Goal: Task Accomplishment & Management: Use online tool/utility

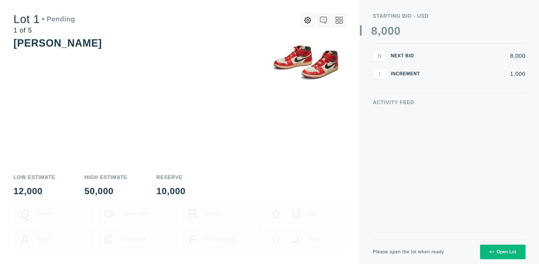
click at [502, 252] on div "Open Lot" at bounding box center [502, 251] width 27 height 5
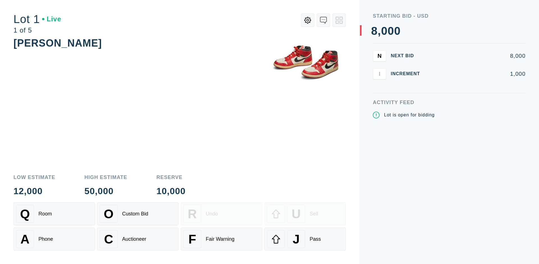
click at [305, 239] on div "J Pass" at bounding box center [305, 239] width 76 height 18
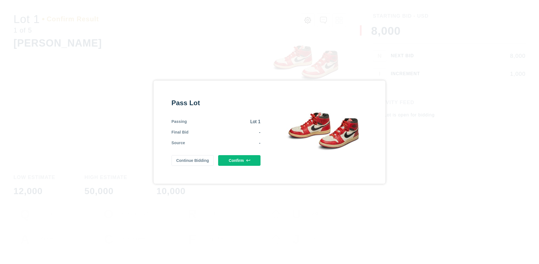
click at [239, 160] on button "Confirm" at bounding box center [239, 160] width 42 height 11
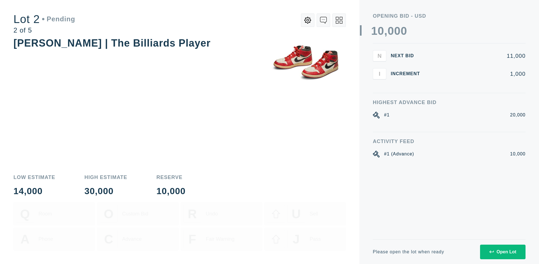
click at [502, 252] on div "Open Lot" at bounding box center [502, 251] width 27 height 5
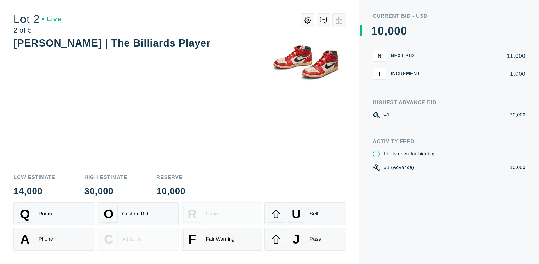
click at [305, 239] on div "J Pass" at bounding box center [305, 239] width 76 height 18
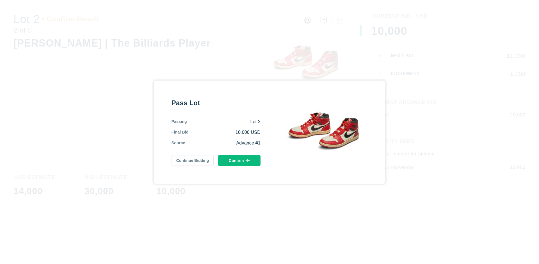
click at [239, 160] on button "Confirm" at bounding box center [239, 160] width 42 height 11
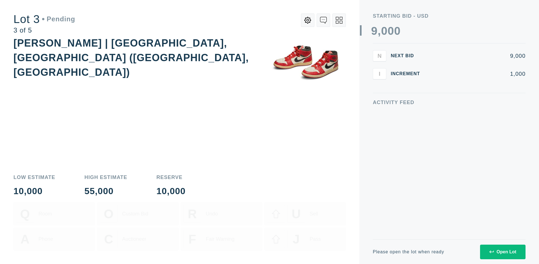
click at [502, 252] on div "Open Lot" at bounding box center [502, 251] width 27 height 5
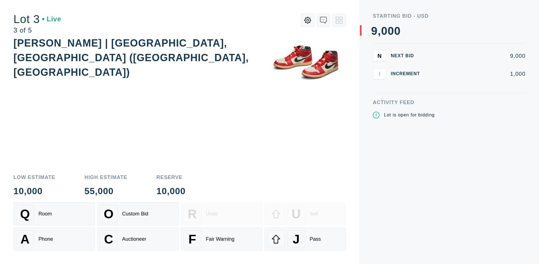
click at [305, 239] on div "J Pass" at bounding box center [305, 239] width 76 height 18
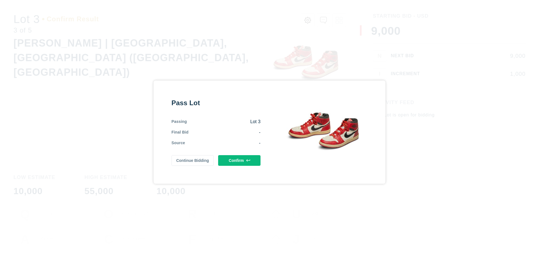
click at [239, 160] on button "Confirm" at bounding box center [239, 160] width 42 height 11
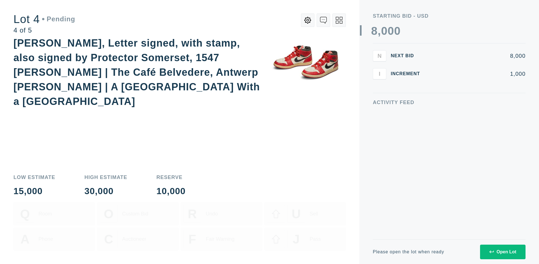
click at [339, 20] on icon at bounding box center [338, 20] width 7 height 7
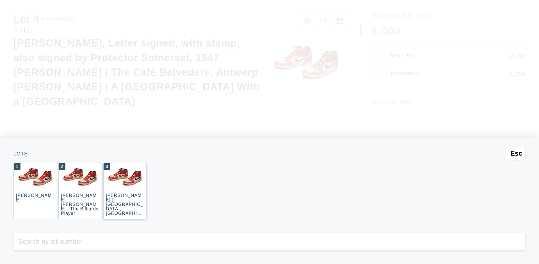
click at [125, 189] on img at bounding box center [125, 177] width 42 height 28
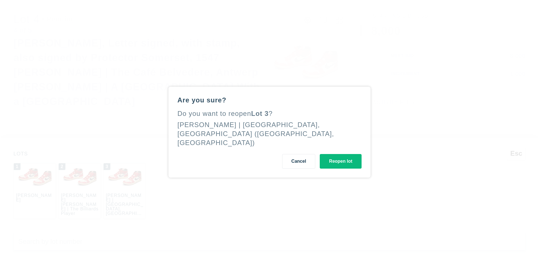
click at [340, 157] on button "Reopen lot" at bounding box center [340, 161] width 42 height 15
